Goal: Navigation & Orientation: Find specific page/section

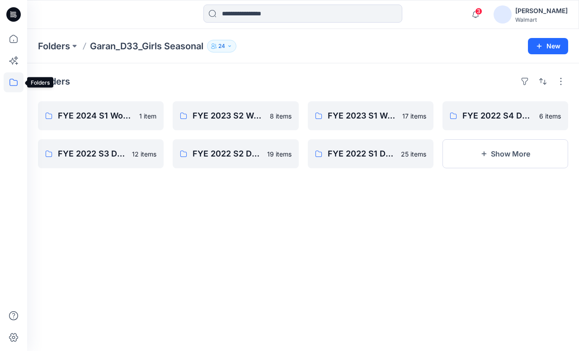
click at [10, 83] on icon at bounding box center [14, 82] width 20 height 20
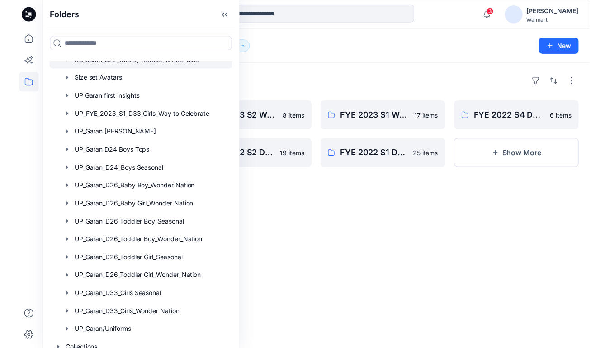
scroll to position [181, 0]
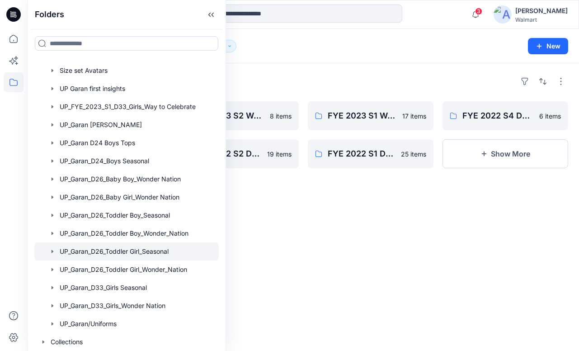
click at [123, 255] on div at bounding box center [126, 251] width 184 height 18
click at [473, 240] on div "Folders FYE 2027 S3 UP Garan D26 Toddler Girl_Seasonal 3 items FYE 2026 S4 UP G…" at bounding box center [303, 207] width 552 height 288
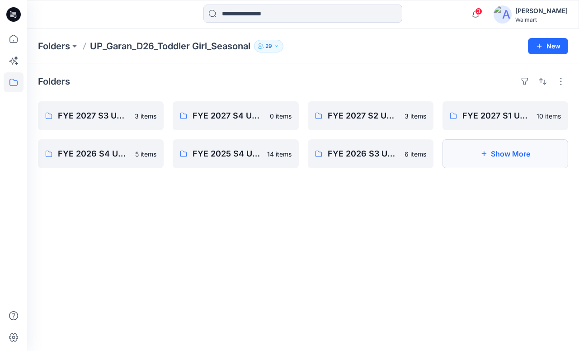
click at [524, 156] on button "Show More" at bounding box center [506, 153] width 126 height 29
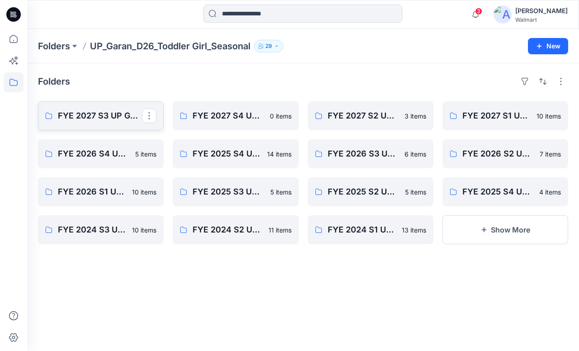
click at [115, 115] on p "FYE 2027 S3 UP Garan D26 Toddler Girl_Seasonal" at bounding box center [100, 115] width 84 height 13
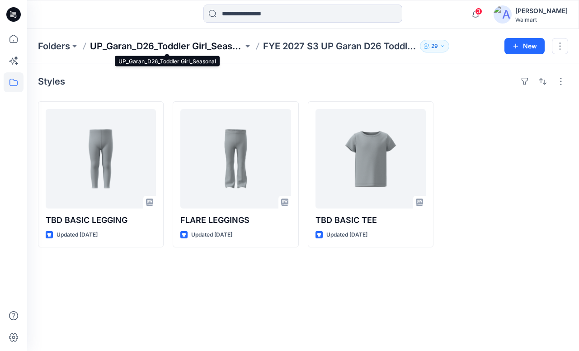
click at [180, 49] on p "UP_Garan_D26_Toddler Girl_Seasonal" at bounding box center [166, 46] width 153 height 13
